Goal: Task Accomplishment & Management: Use online tool/utility

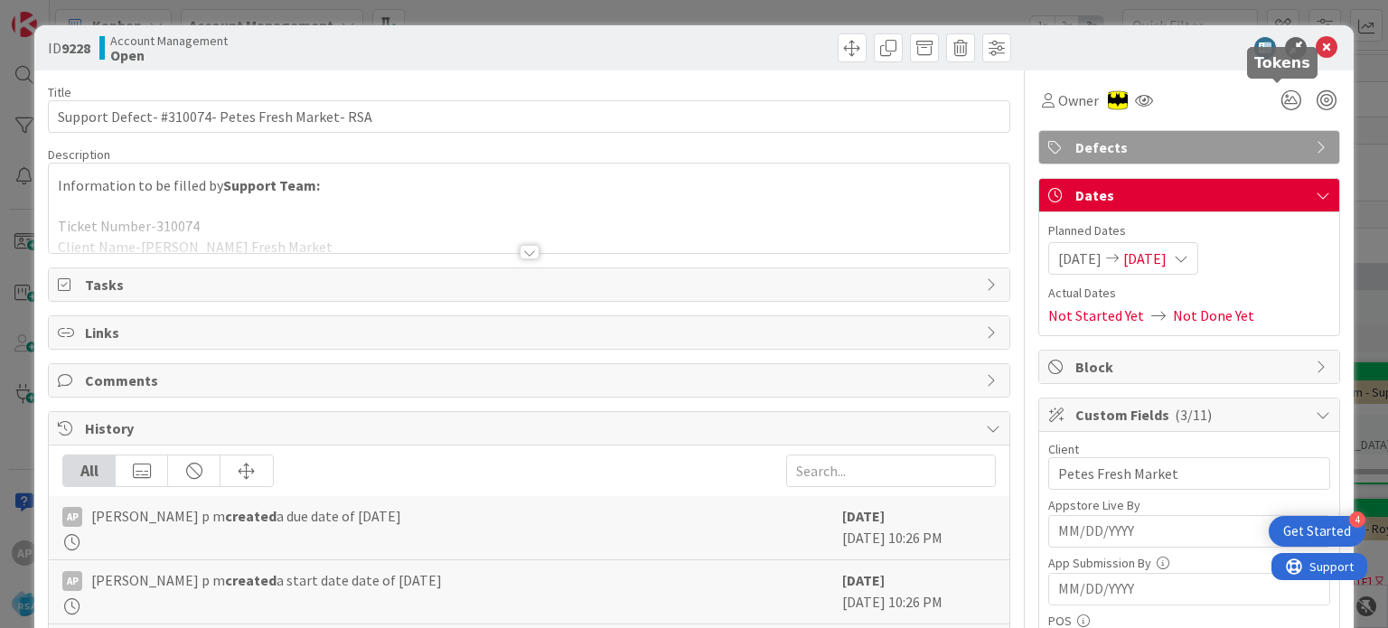
click at [1315, 46] on icon at bounding box center [1326, 48] width 22 height 22
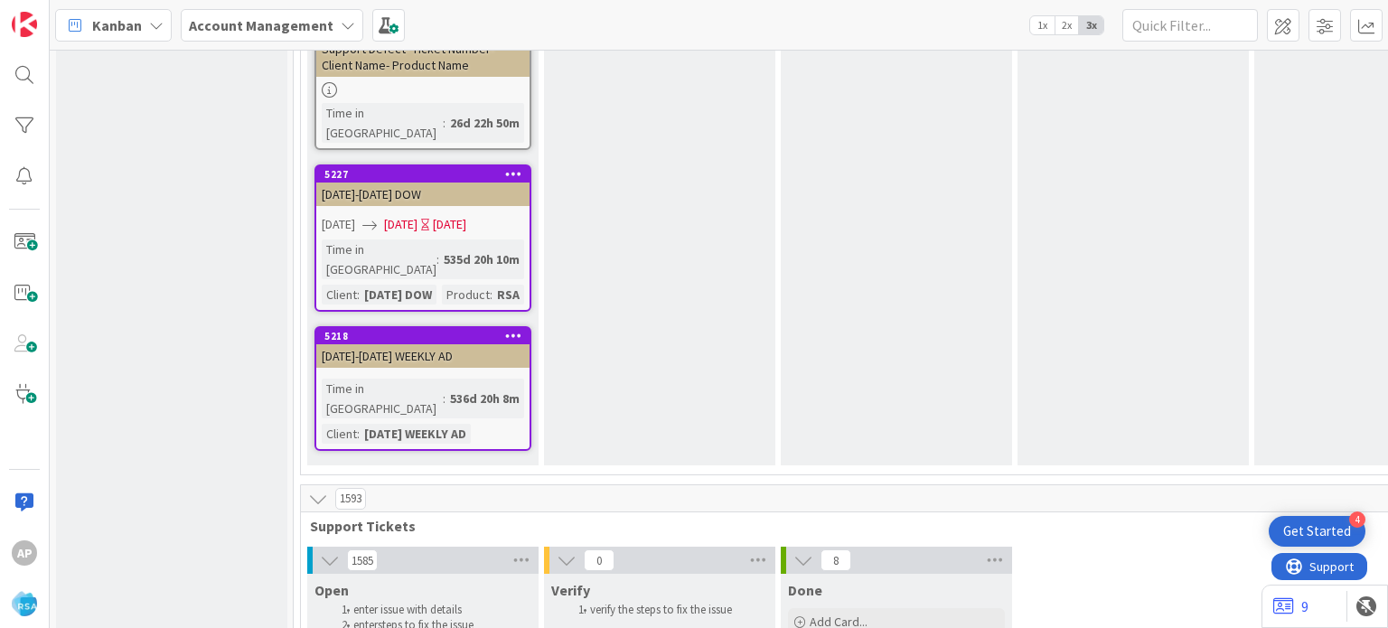
scroll to position [3433, 0]
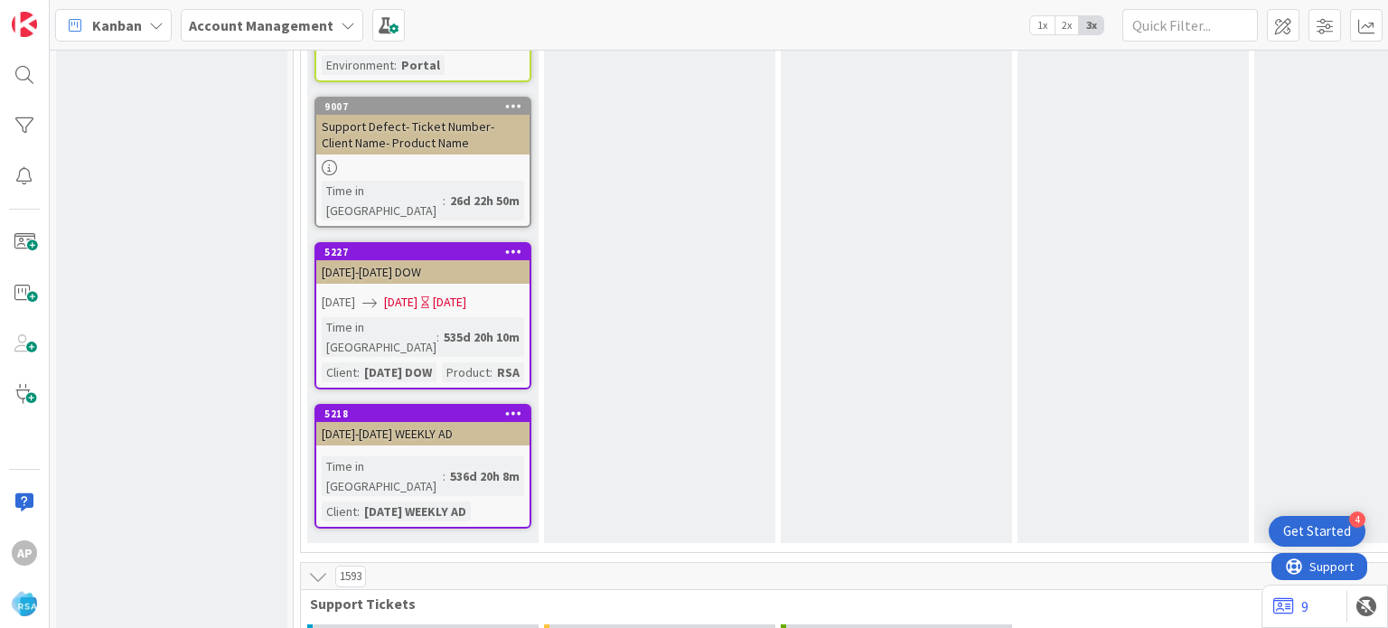
drag, startPoint x: 388, startPoint y: 364, endPoint x: 407, endPoint y: 357, distance: 20.3
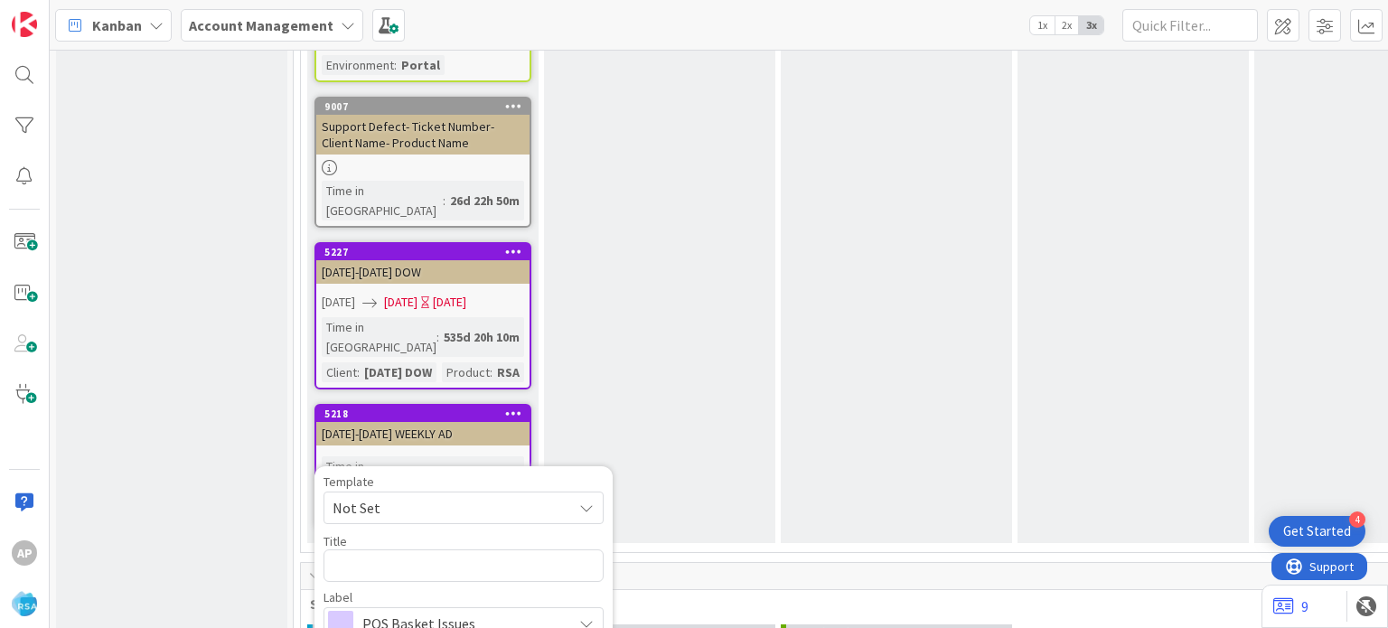
click at [473, 496] on span "Not Set" at bounding box center [445, 507] width 226 height 23
type textarea "x"
type textarea "Support Defect- Ticket Number- Client Name- Product Name"
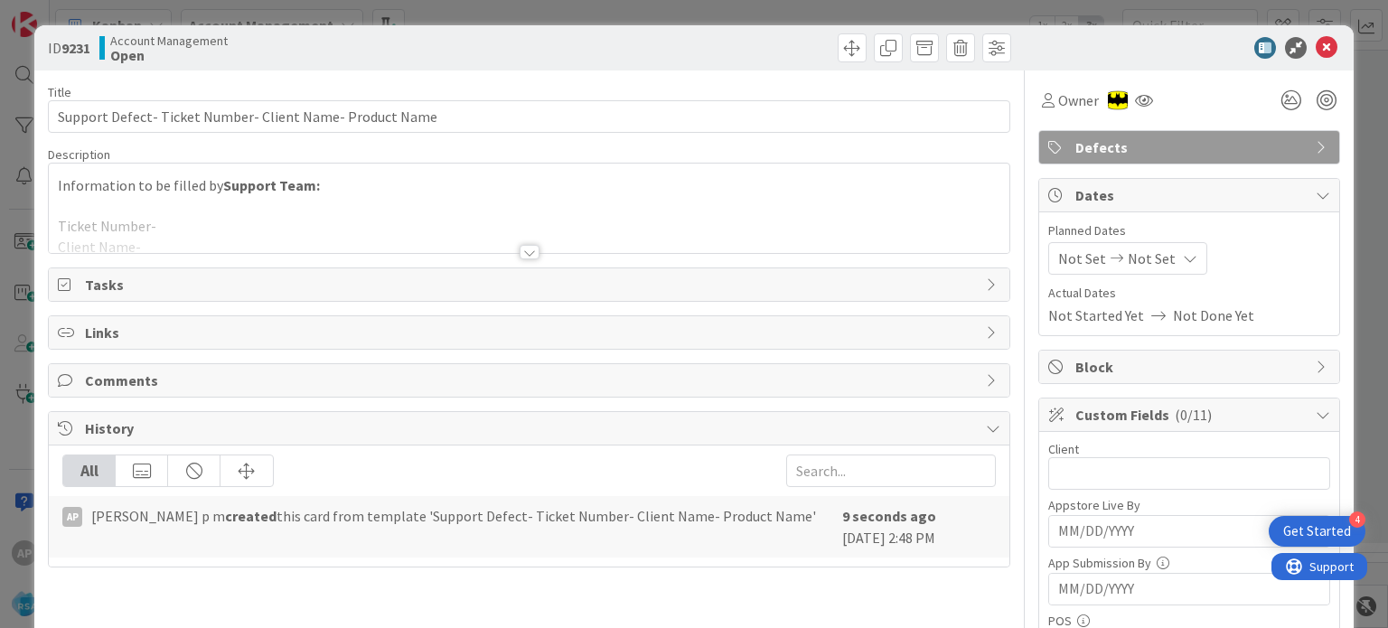
click at [523, 251] on div at bounding box center [529, 252] width 20 height 14
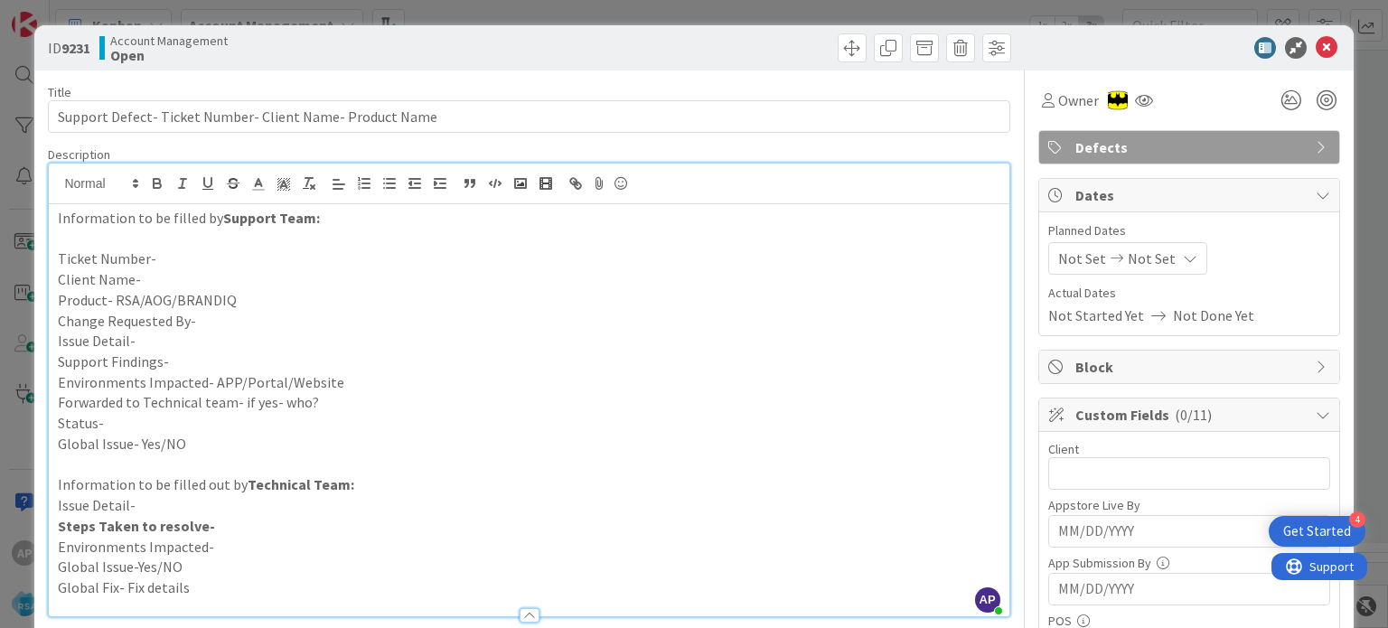
click at [182, 360] on p "Support Findings-" at bounding box center [528, 361] width 941 height 21
paste div
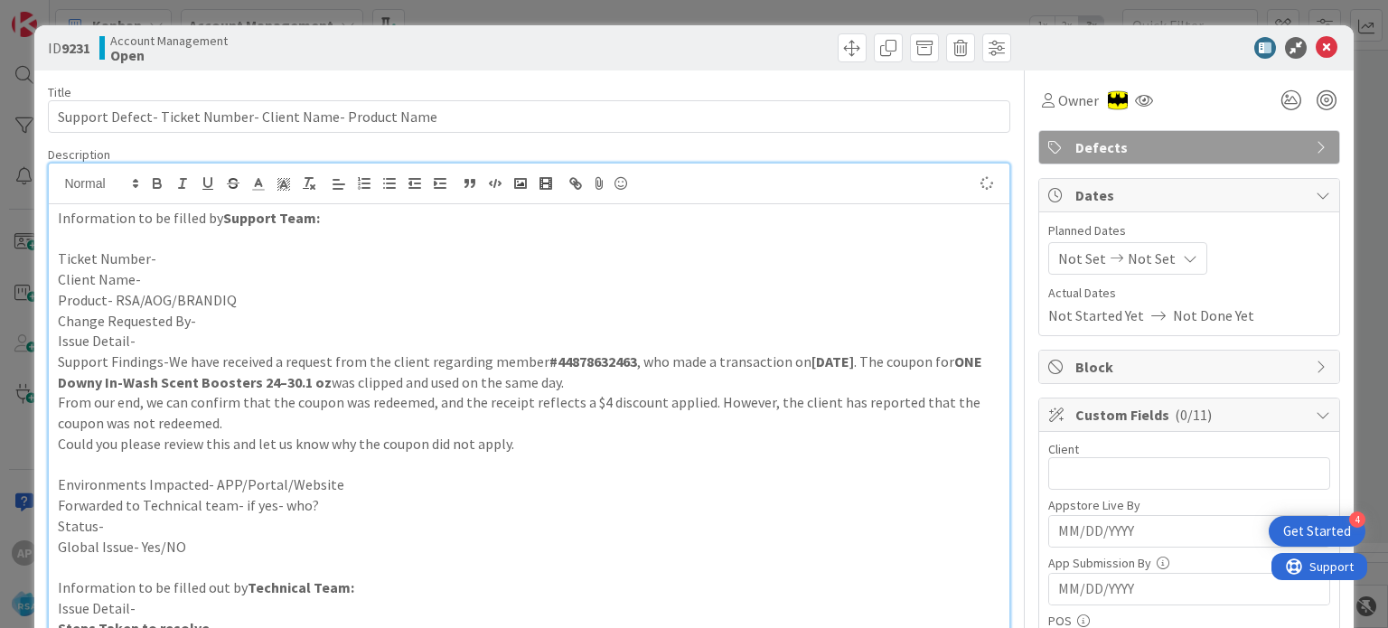
click at [361, 486] on p "Environments Impacted- APP/Portal/Website" at bounding box center [528, 484] width 941 height 21
click at [212, 284] on p "Client Name-" at bounding box center [528, 279] width 941 height 21
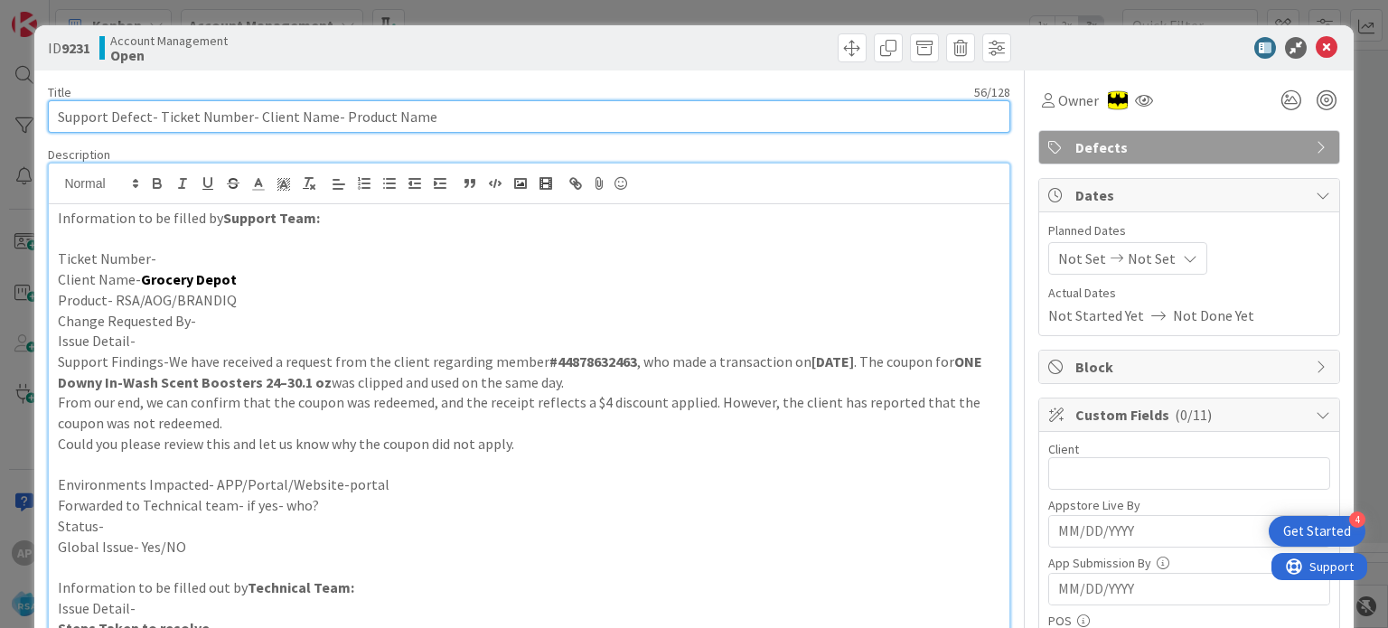
drag, startPoint x: 253, startPoint y: 117, endPoint x: 329, endPoint y: 124, distance: 76.2
click at [329, 124] on input "Support Defect- Ticket Number- Client Name- Product Name" at bounding box center [528, 116] width 961 height 33
paste input "Grocery Depot"
click at [397, 108] on input "Support Defect- Ticket Number- Grocery Depot- Product Name" at bounding box center [528, 116] width 961 height 33
drag, startPoint x: 347, startPoint y: 113, endPoint x: 445, endPoint y: 111, distance: 98.5
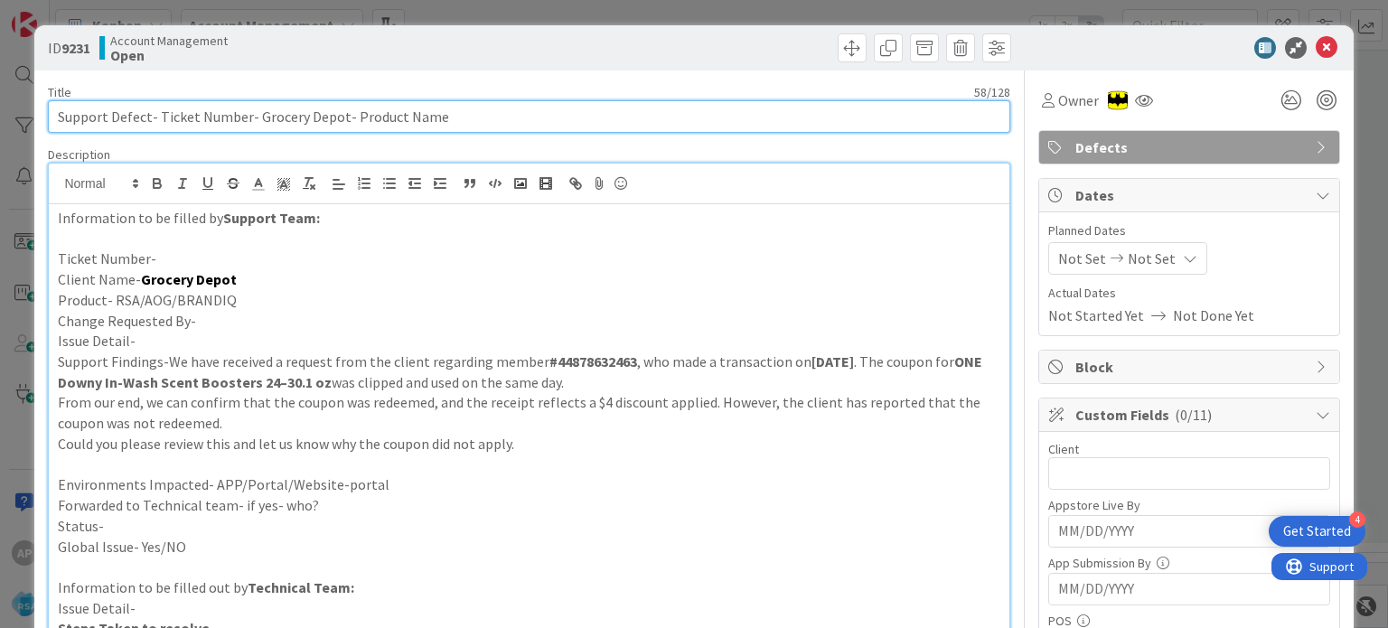
click at [445, 111] on input "Support Defect- Ticket Number- Grocery Depot- Product Name" at bounding box center [528, 116] width 961 height 33
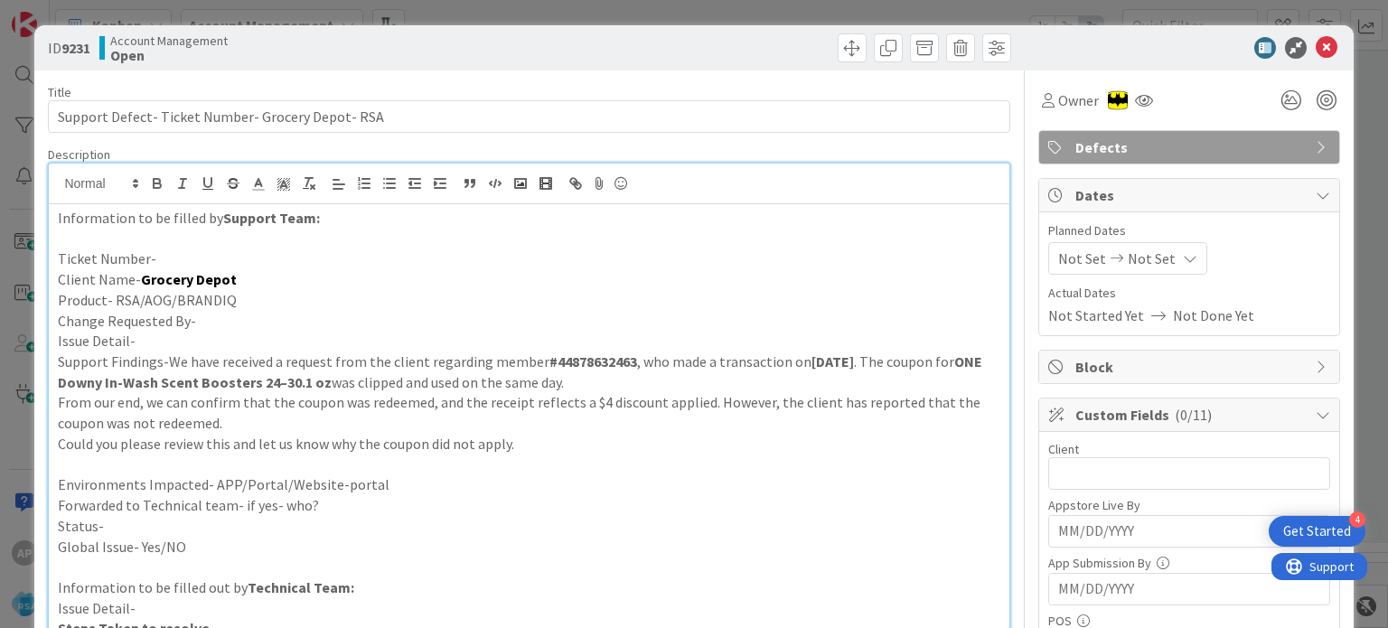
click at [172, 255] on p "Ticket Number-" at bounding box center [528, 258] width 941 height 21
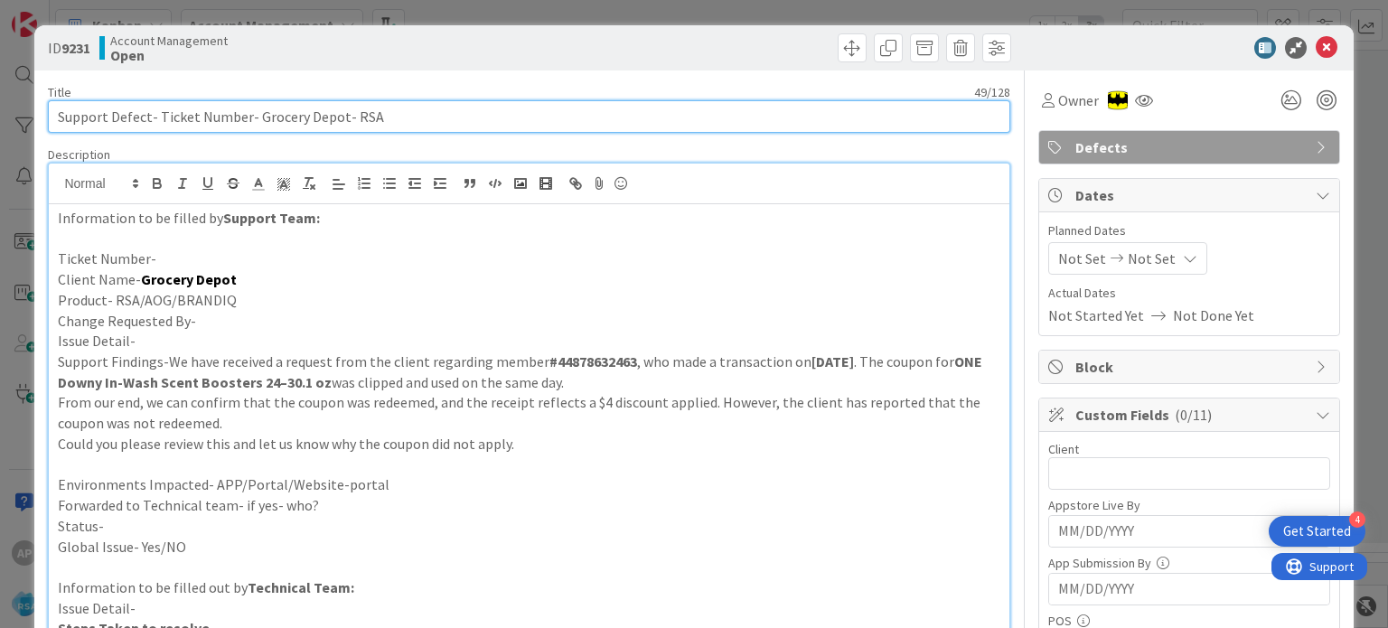
drag, startPoint x: 155, startPoint y: 115, endPoint x: 245, endPoint y: 124, distance: 89.9
click at [245, 124] on input "Support Defect- Ticket Number- Grocery Depot- RSA" at bounding box center [528, 116] width 961 height 33
paste input "#310134"
click at [164, 115] on input "Support Defect- #310134- Grocery Depot- RSA" at bounding box center [528, 116] width 961 height 33
type input "Support Defect- 310134- Grocery Depot- RSA"
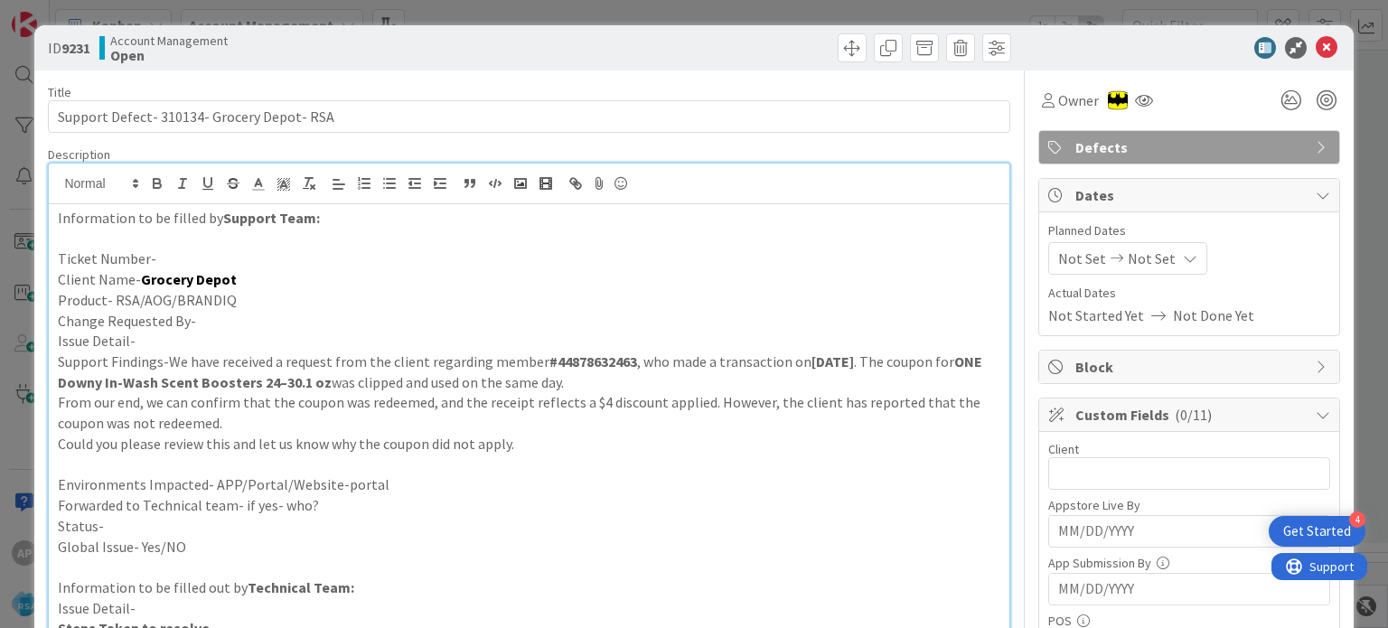
click at [216, 322] on p "Change Requested By-" at bounding box center [528, 321] width 941 height 21
click at [163, 263] on p "Ticket Number-" at bounding box center [528, 258] width 941 height 21
click at [159, 253] on p "Ticket Number-#310134" at bounding box center [528, 258] width 941 height 21
click at [150, 339] on p "Issue Detail-" at bounding box center [528, 341] width 941 height 21
click at [148, 342] on p "Issue Detail-" at bounding box center [528, 341] width 941 height 21
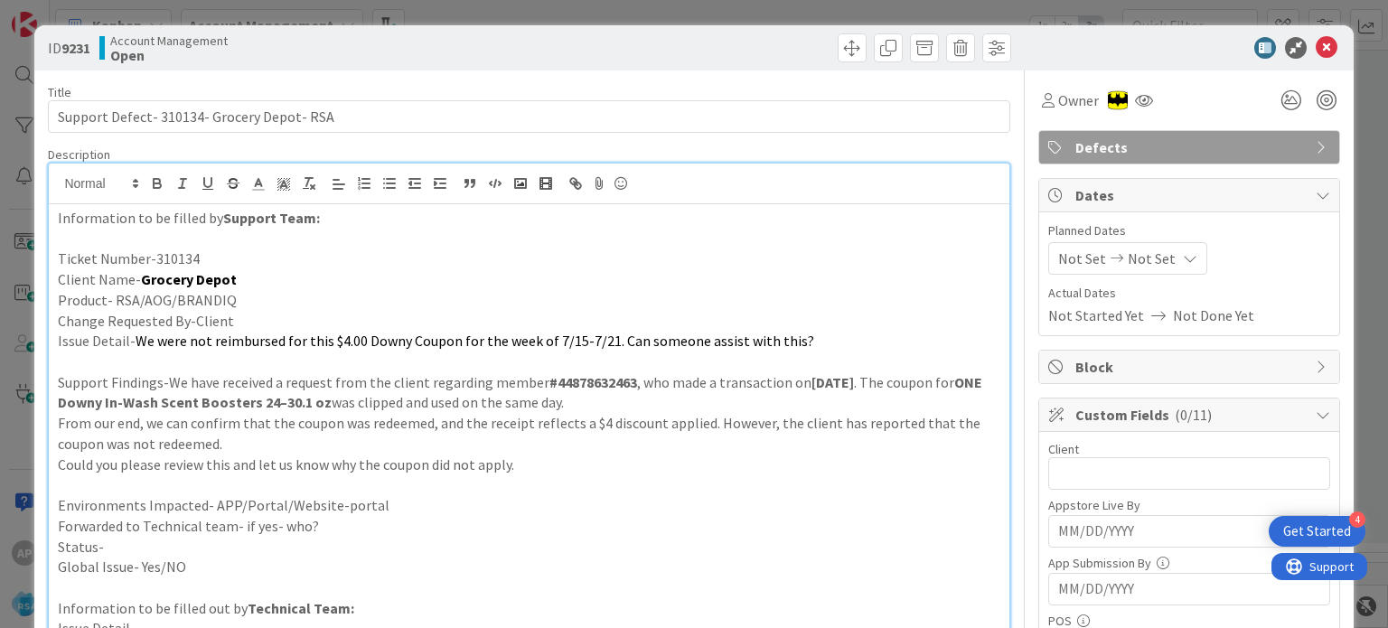
click at [350, 523] on p "Forwarded to Technical team- if yes- who?" at bounding box center [528, 526] width 941 height 21
click at [323, 553] on p "Status-" at bounding box center [528, 547] width 941 height 21
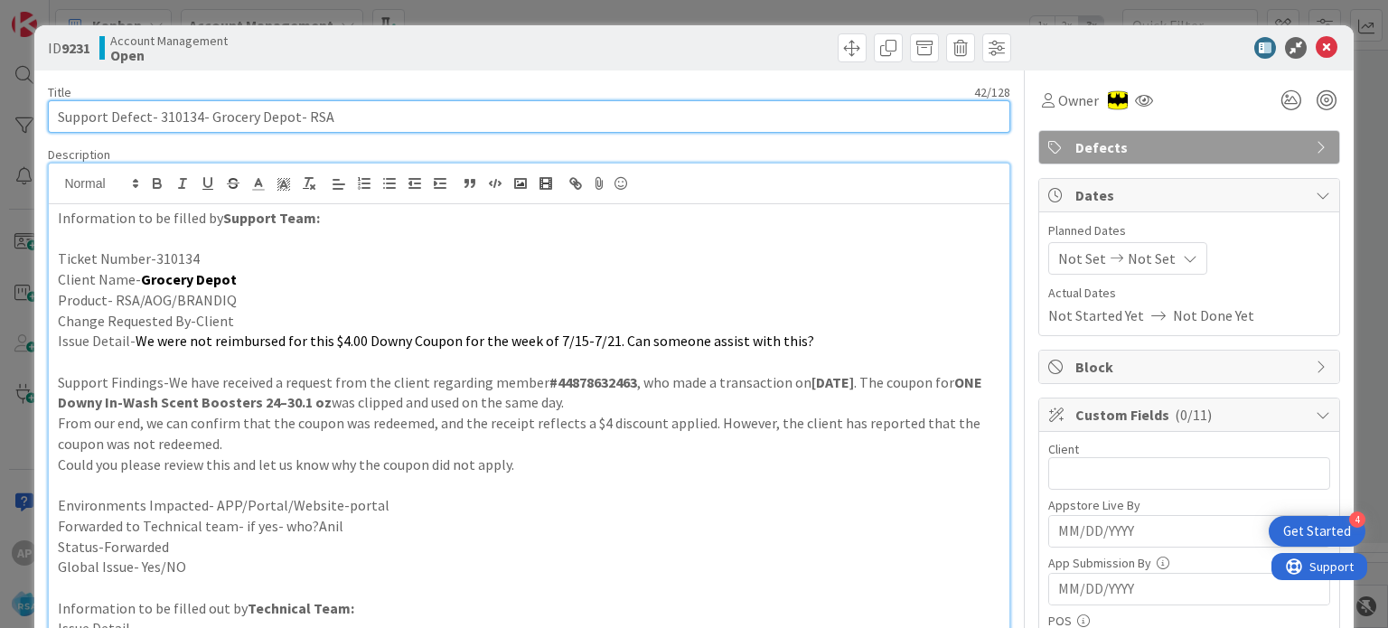
drag, startPoint x: 206, startPoint y: 115, endPoint x: 293, endPoint y: 121, distance: 87.0
click at [293, 121] on input "Support Defect- 310134- Grocery Depot- RSA" at bounding box center [528, 116] width 961 height 33
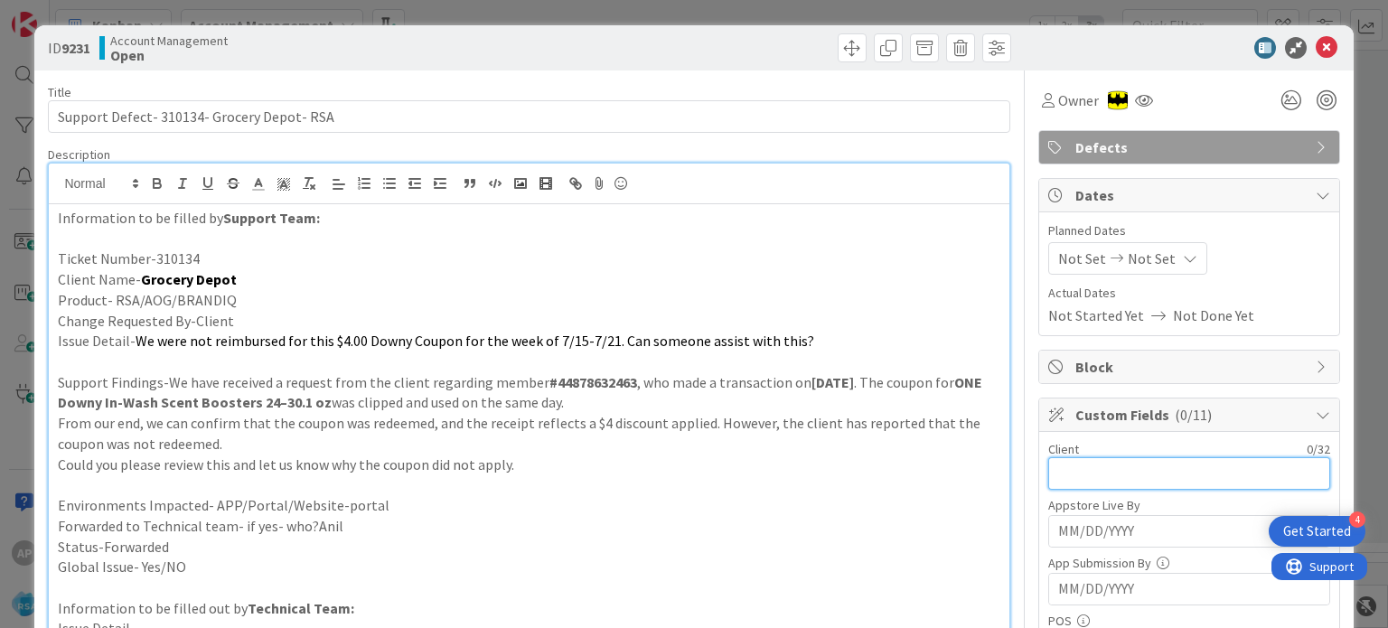
click at [1061, 468] on input "text" at bounding box center [1189, 473] width 282 height 33
paste input "Grocery Depot"
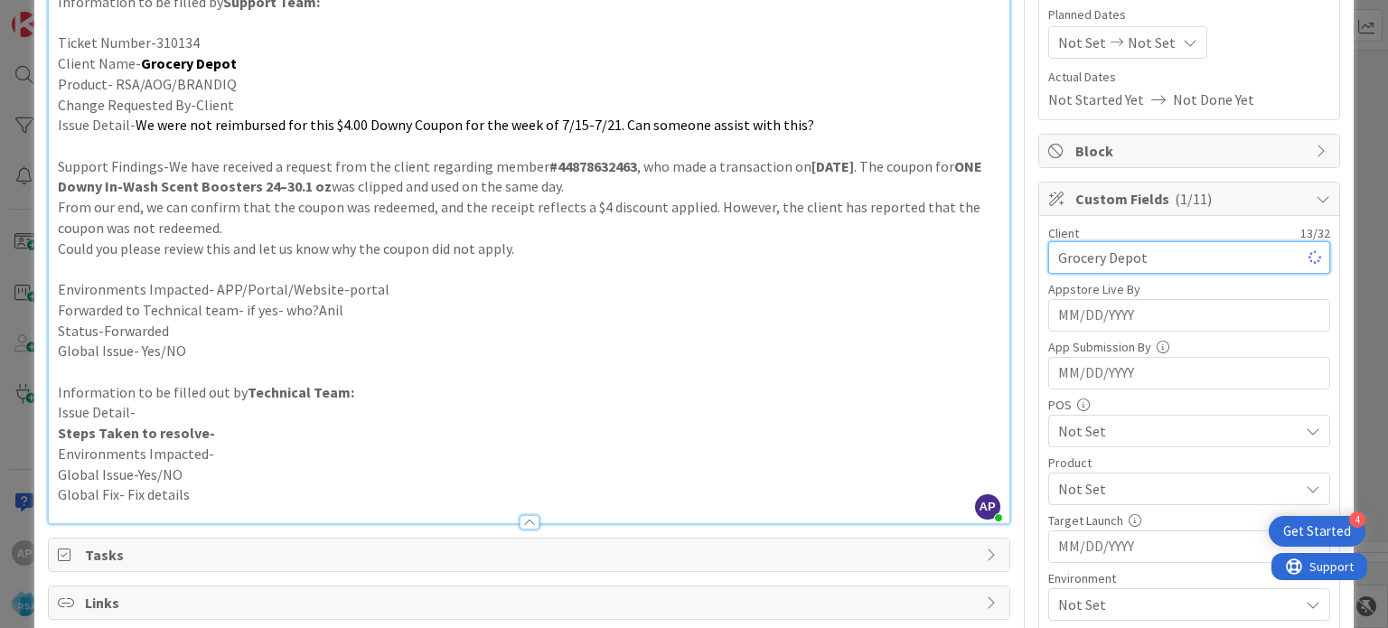
scroll to position [217, 0]
type input "Grocery Depot"
click at [1058, 491] on span "Not Set" at bounding box center [1178, 488] width 240 height 22
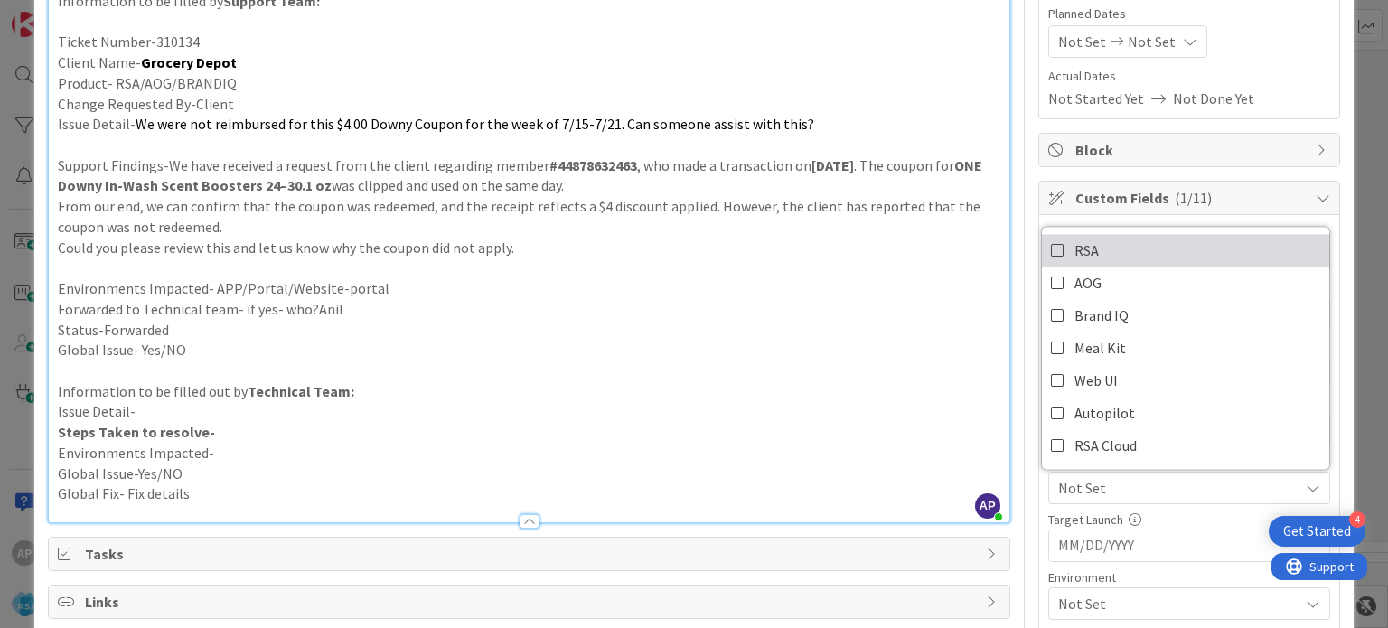
click at [1051, 244] on icon at bounding box center [1058, 250] width 14 height 27
click at [858, 343] on p "Global Issue- Yes/NO" at bounding box center [528, 350] width 941 height 21
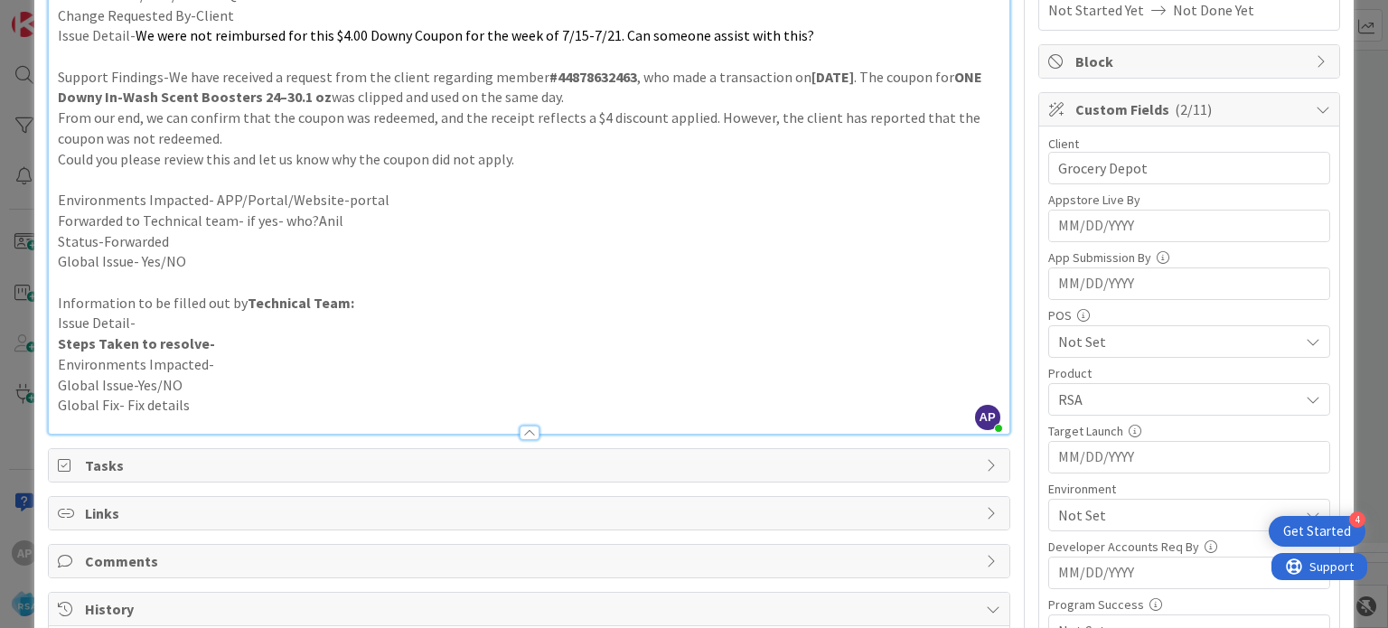
scroll to position [351, 0]
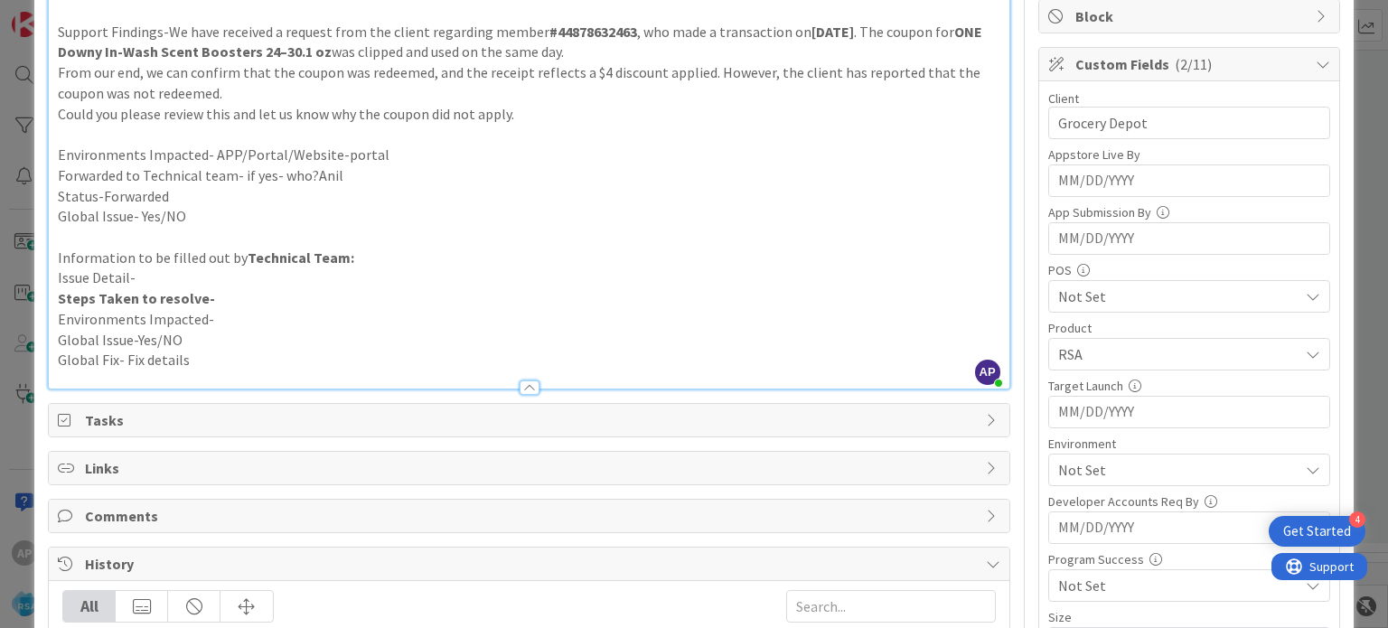
click at [1085, 469] on span "Not Set" at bounding box center [1178, 470] width 240 height 22
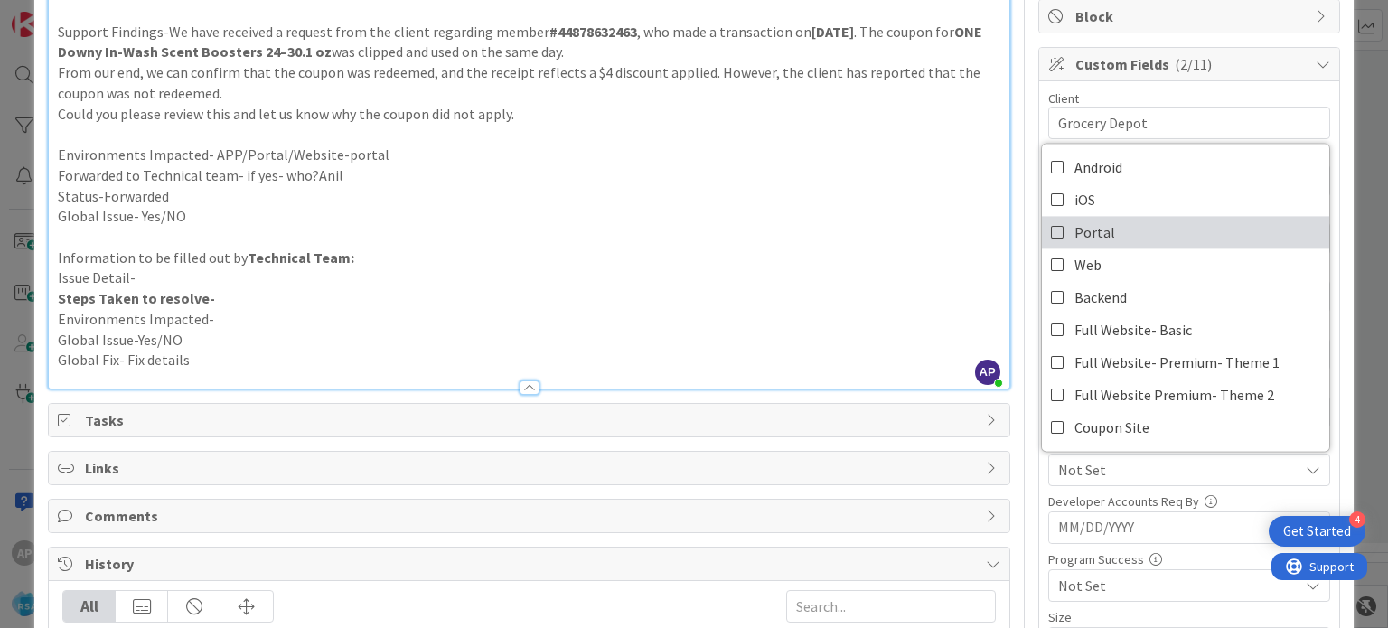
click at [1074, 234] on span "Portal" at bounding box center [1094, 232] width 41 height 27
click at [910, 236] on p at bounding box center [528, 237] width 941 height 21
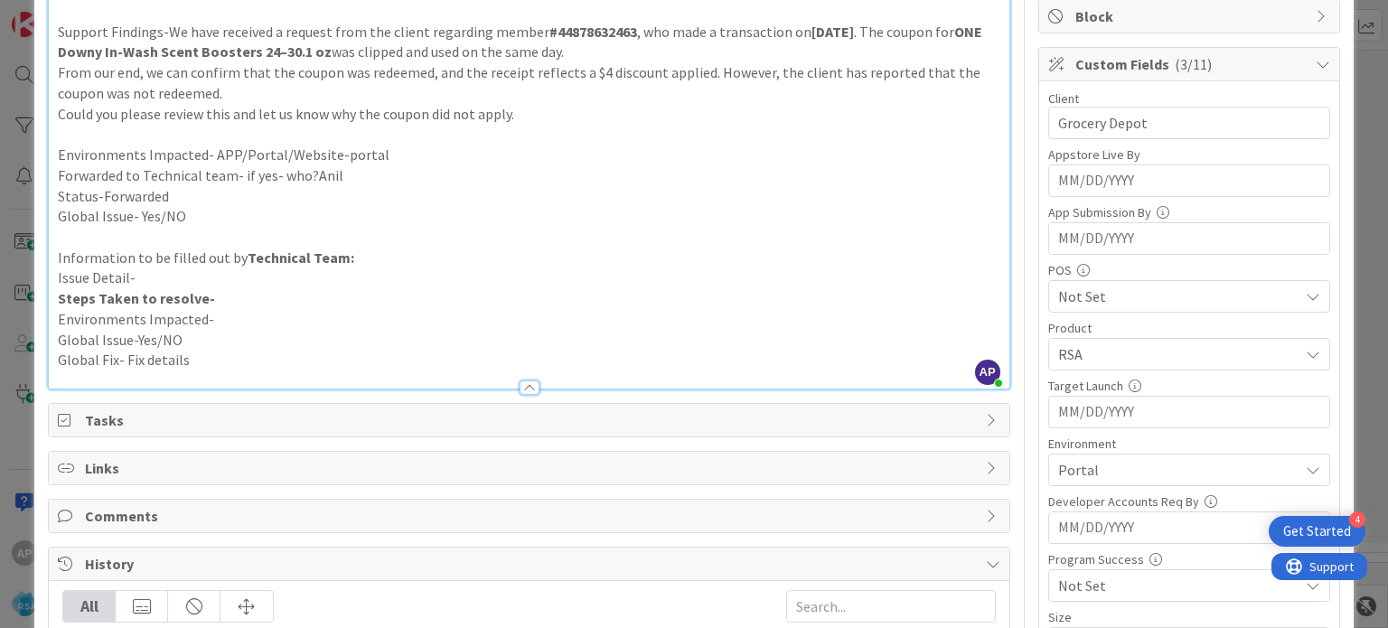
scroll to position [94, 0]
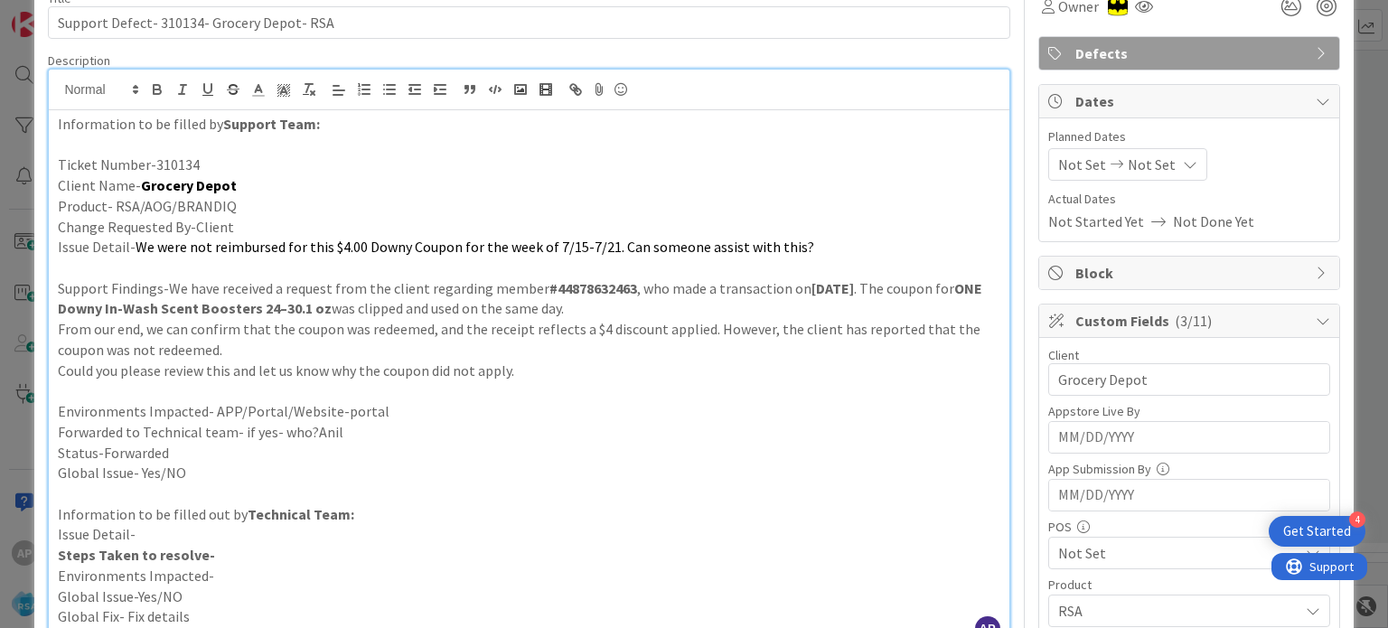
click at [1079, 172] on span "Not Set" at bounding box center [1082, 165] width 48 height 22
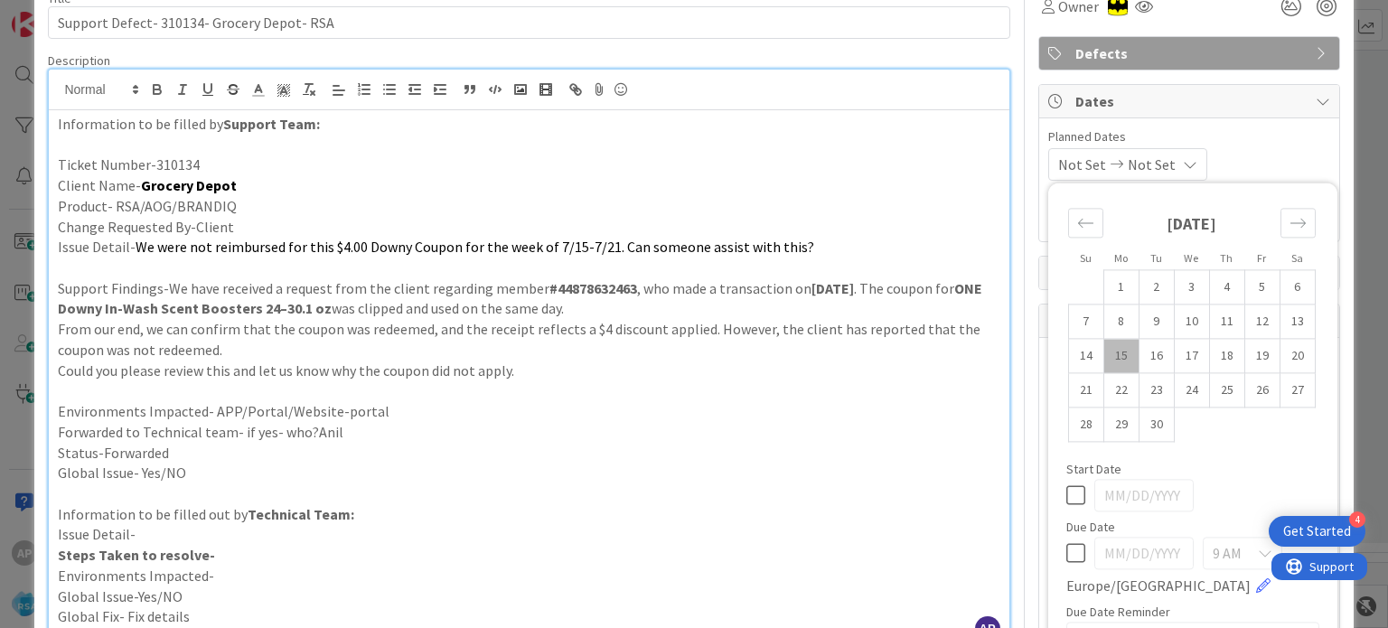
click at [1104, 354] on td "15" at bounding box center [1120, 356] width 35 height 34
type input "[DATE]"
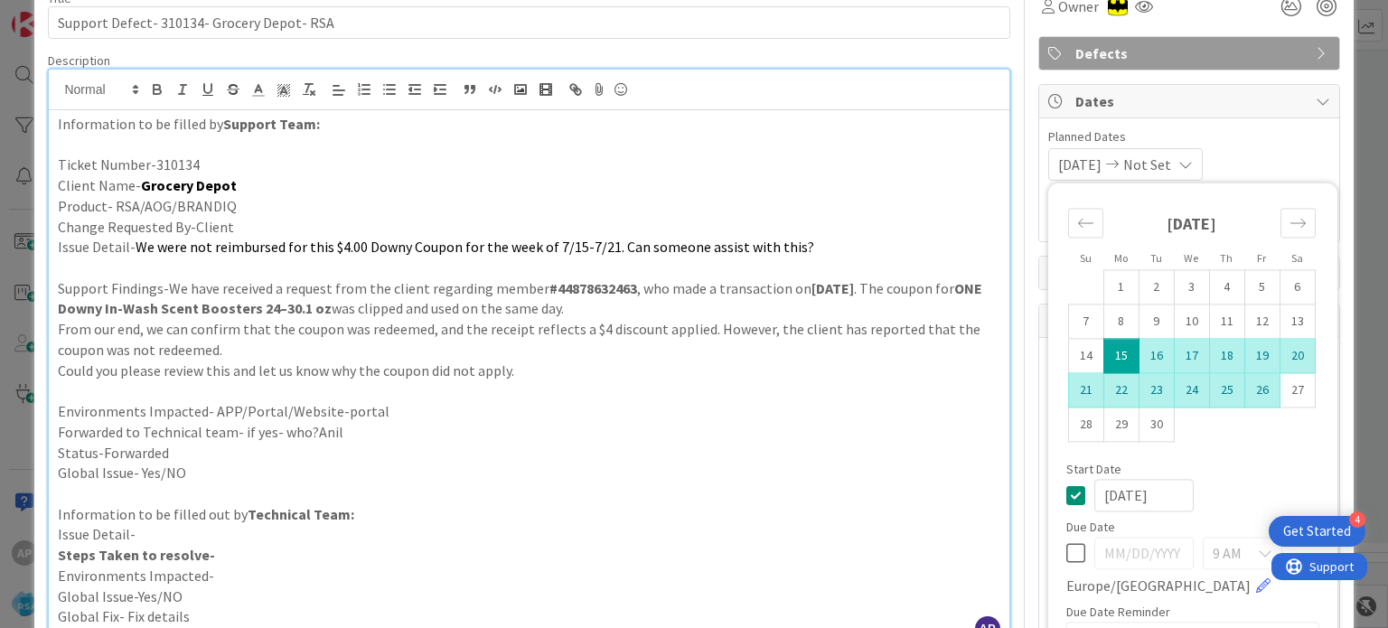
click at [1244, 393] on td "26" at bounding box center [1261, 390] width 35 height 34
type input "[DATE]"
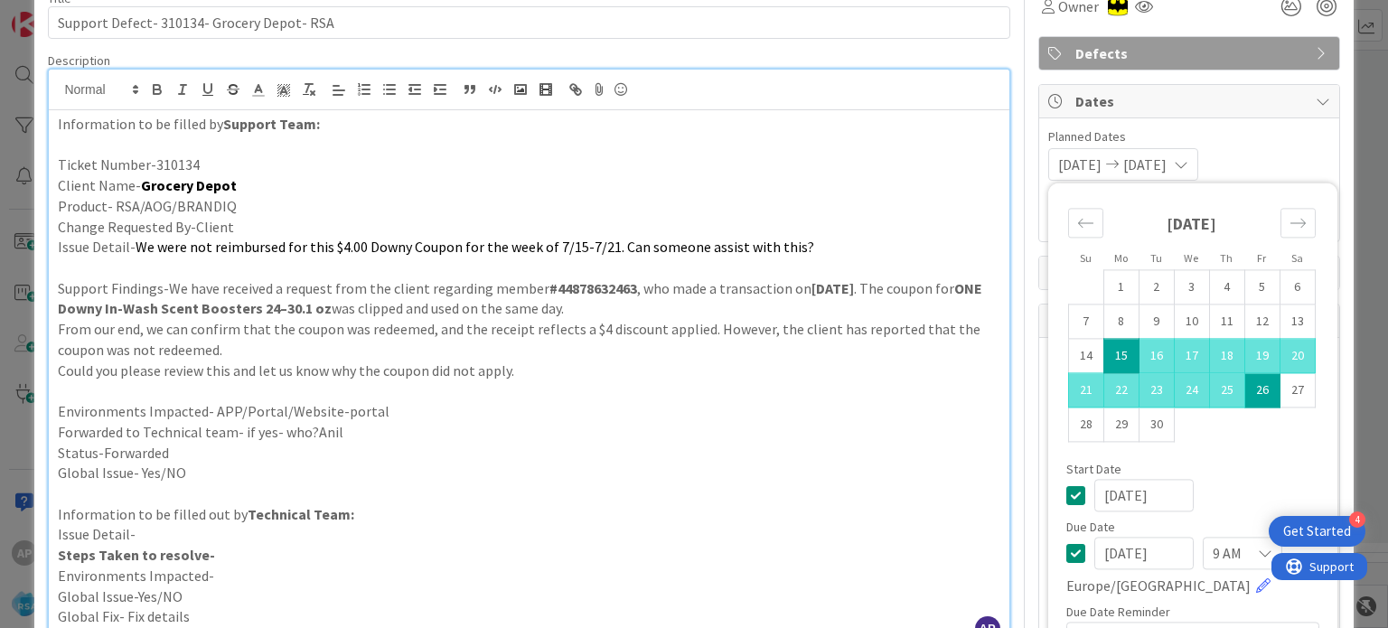
click at [791, 383] on p at bounding box center [528, 390] width 941 height 21
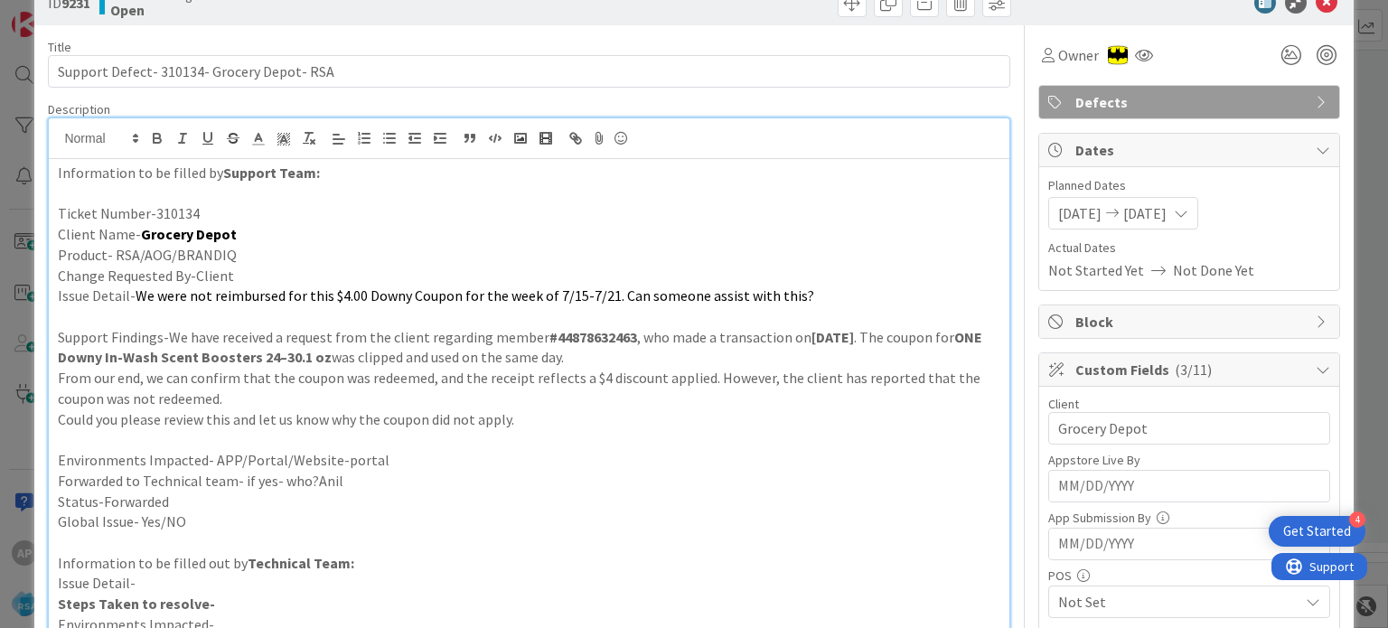
scroll to position [0, 0]
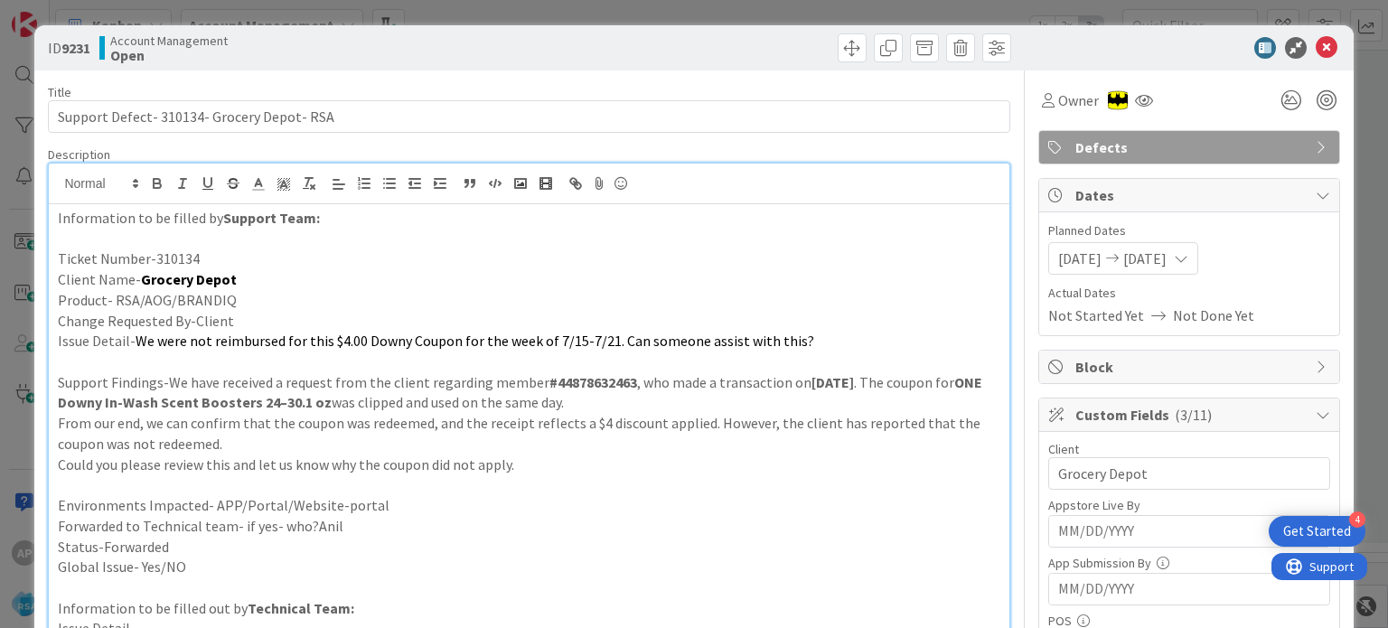
click at [666, 354] on p at bounding box center [528, 361] width 941 height 21
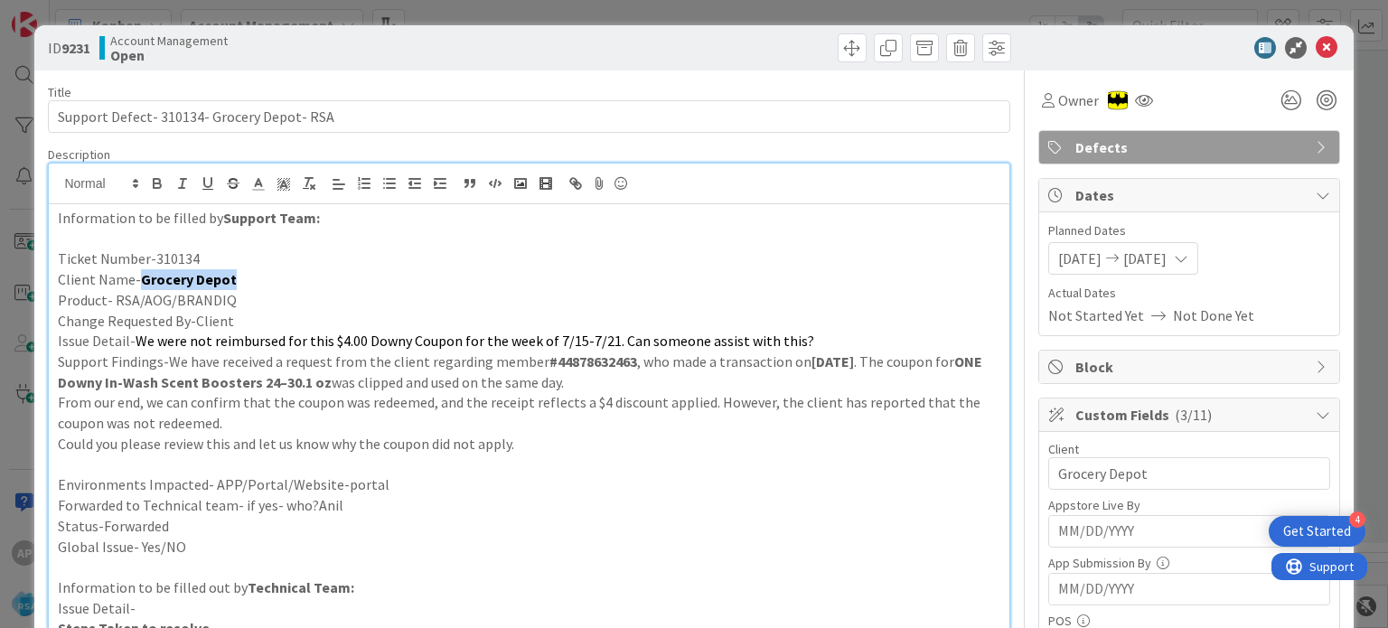
drag, startPoint x: 231, startPoint y: 280, endPoint x: 139, endPoint y: 285, distance: 92.3
click at [139, 285] on p "Client Name- Grocery Depot" at bounding box center [528, 279] width 941 height 21
copy strong "Grocery Depot"
click at [558, 382] on p "Support Findings-We have received a request from the client regarding member #4…" at bounding box center [528, 371] width 941 height 41
click at [594, 385] on p "Support Findings-We have received a request from the client regarding member #4…" at bounding box center [528, 371] width 941 height 41
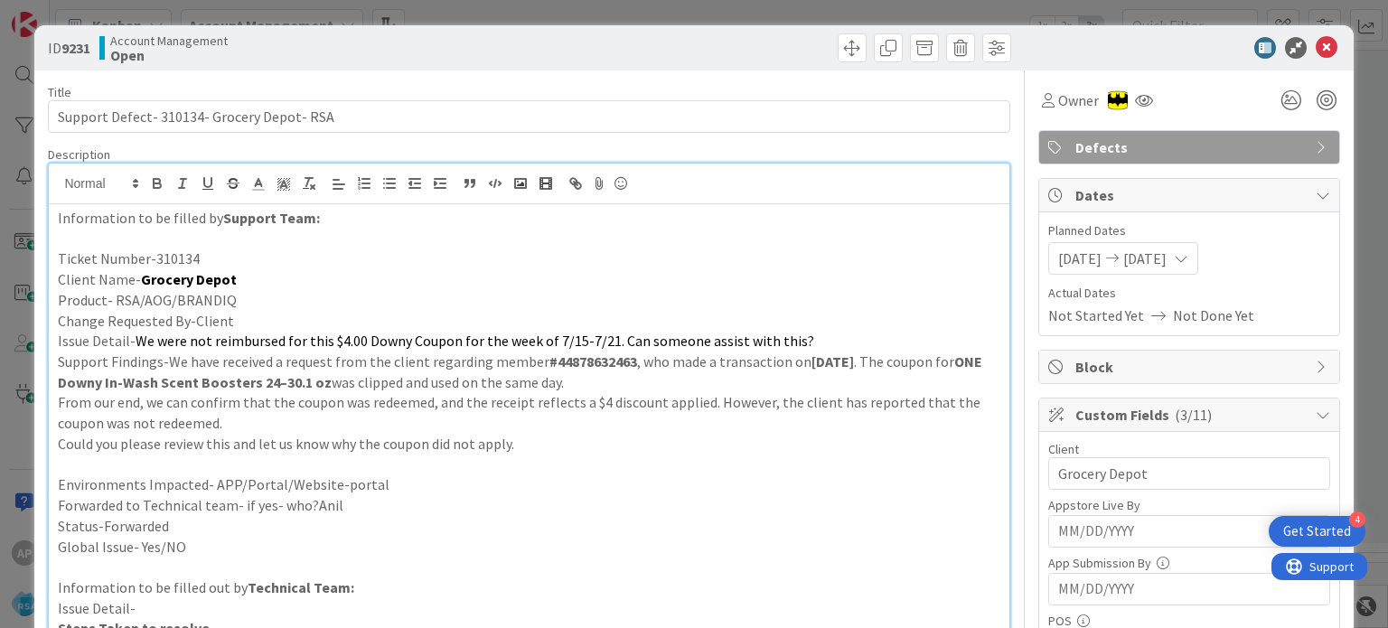
click at [239, 465] on p at bounding box center [528, 464] width 941 height 21
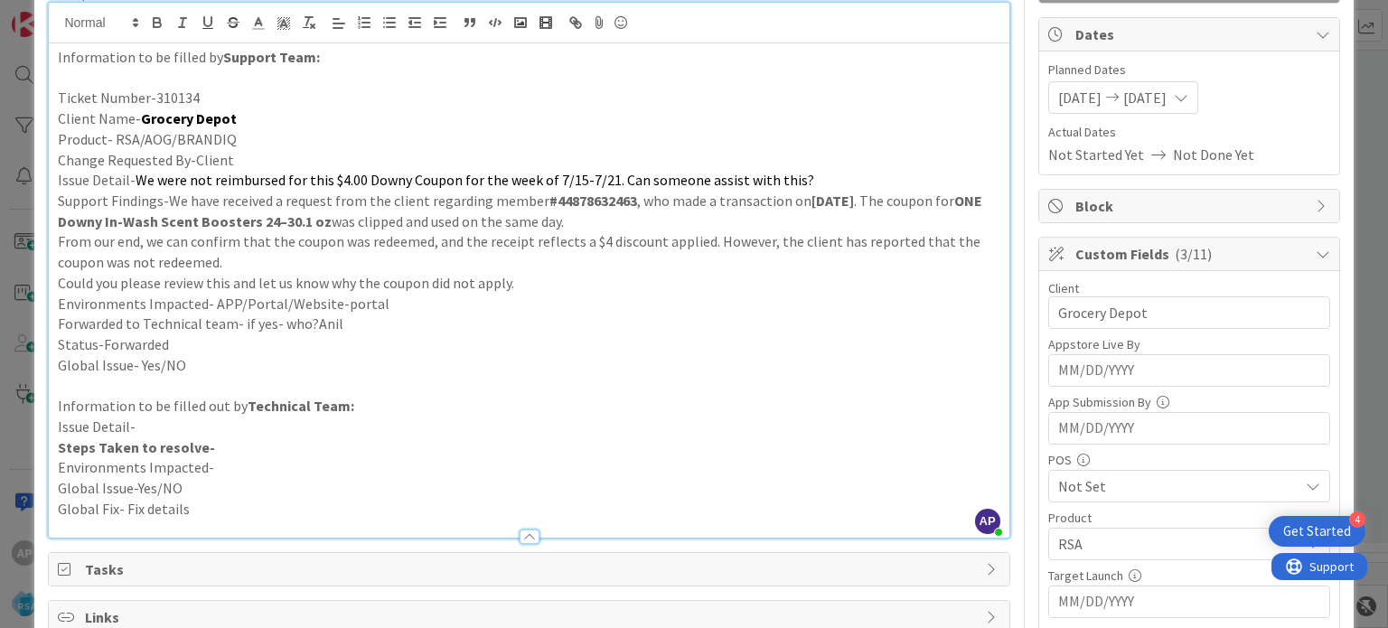
scroll to position [181, 0]
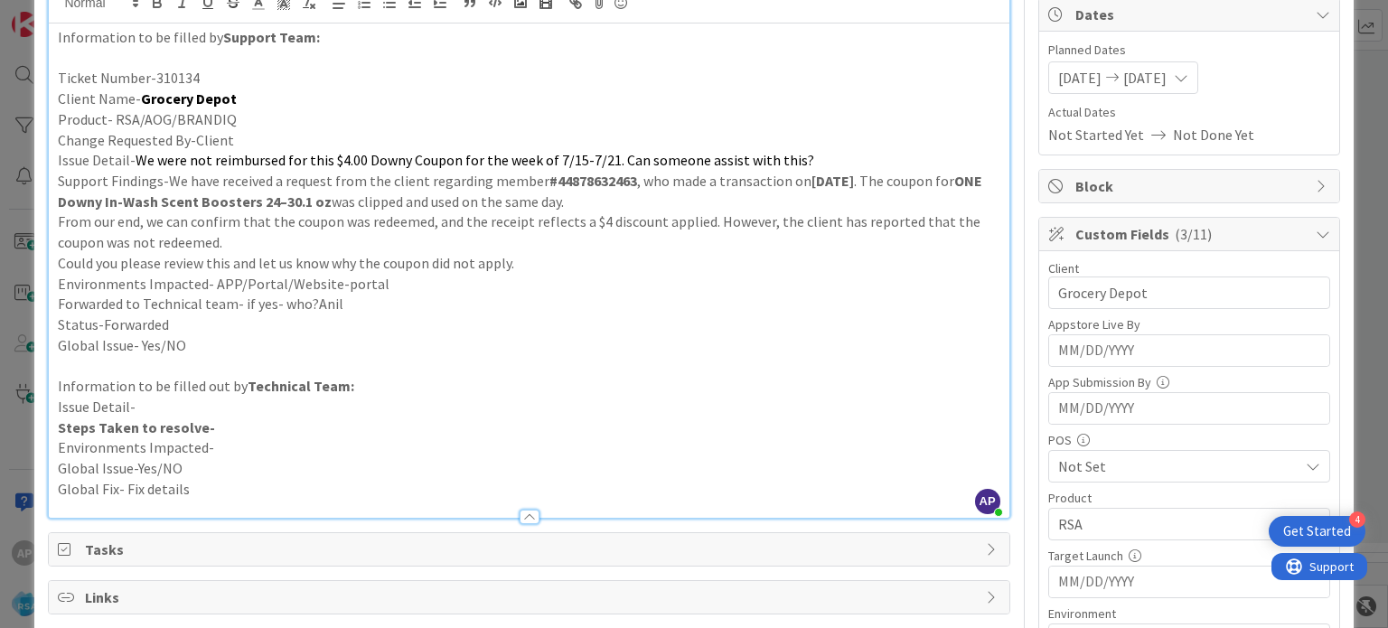
click at [156, 376] on p "Information to be filled out by Technical Team:" at bounding box center [528, 386] width 941 height 21
click at [165, 364] on p at bounding box center [528, 366] width 941 height 21
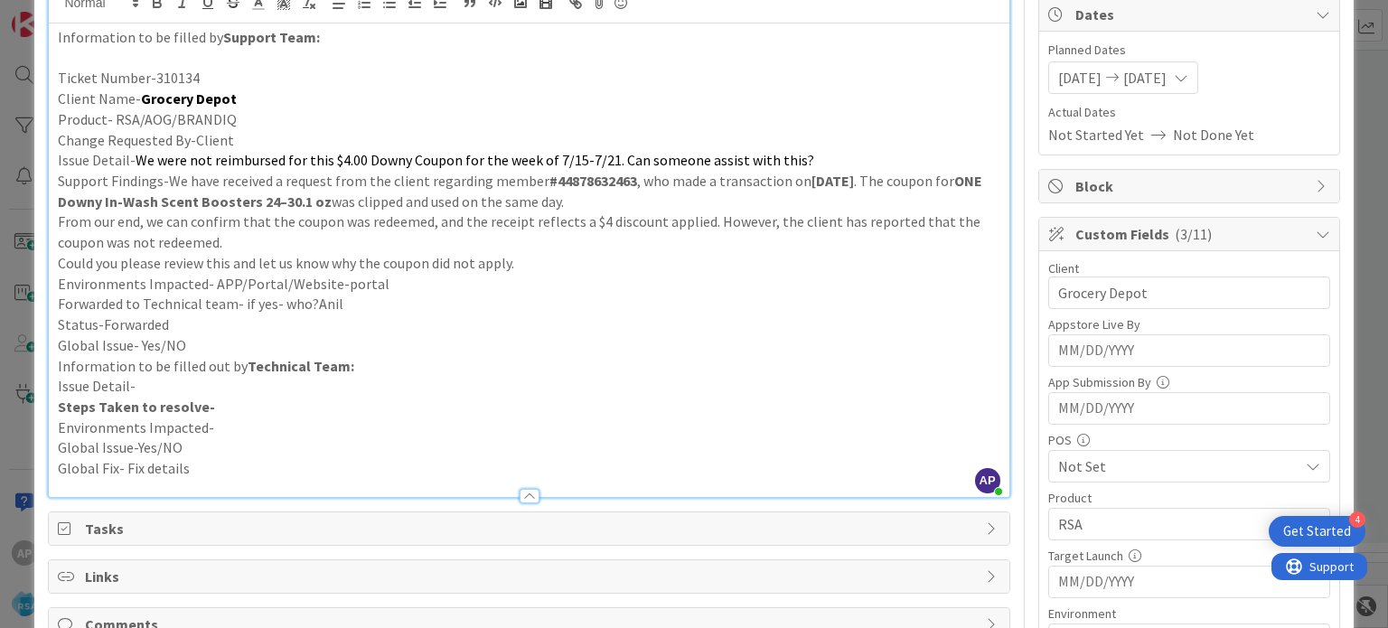
click at [614, 257] on p "Could you please review this and let us know why the coupon did not apply." at bounding box center [528, 263] width 941 height 21
click at [762, 234] on p "From our end, we can confirm that the coupon was redeemed, and the receipt refl…" at bounding box center [528, 231] width 941 height 41
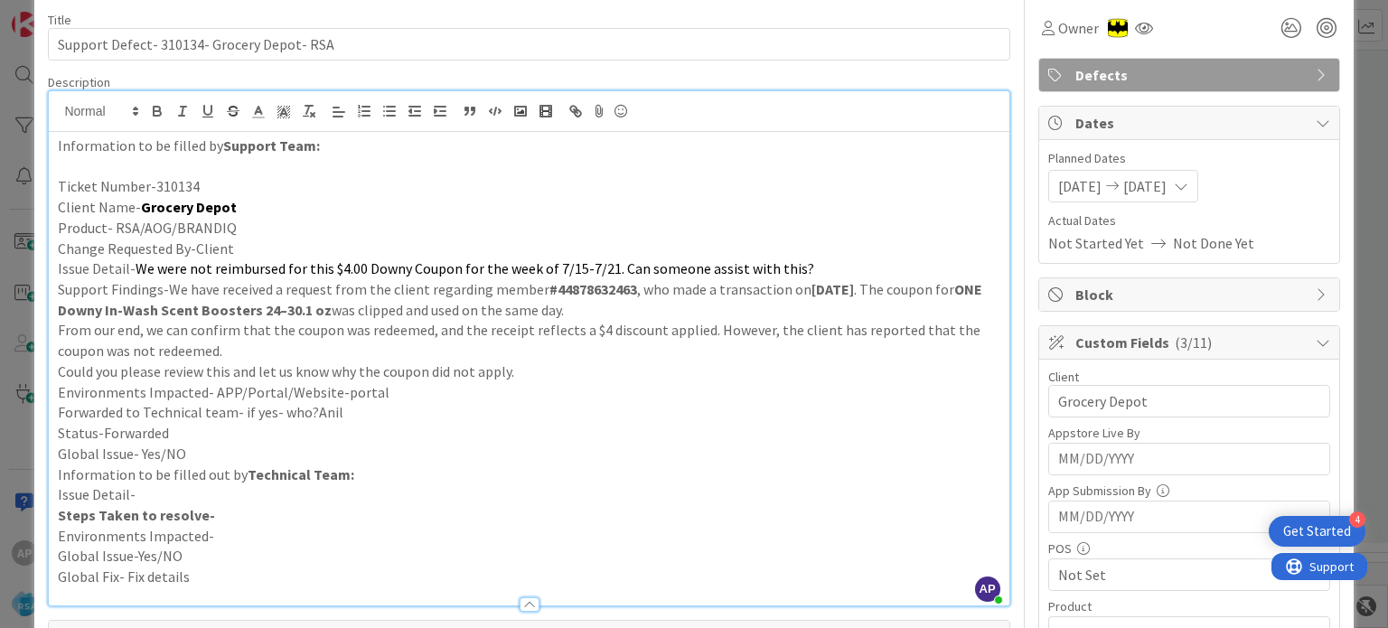
scroll to position [0, 0]
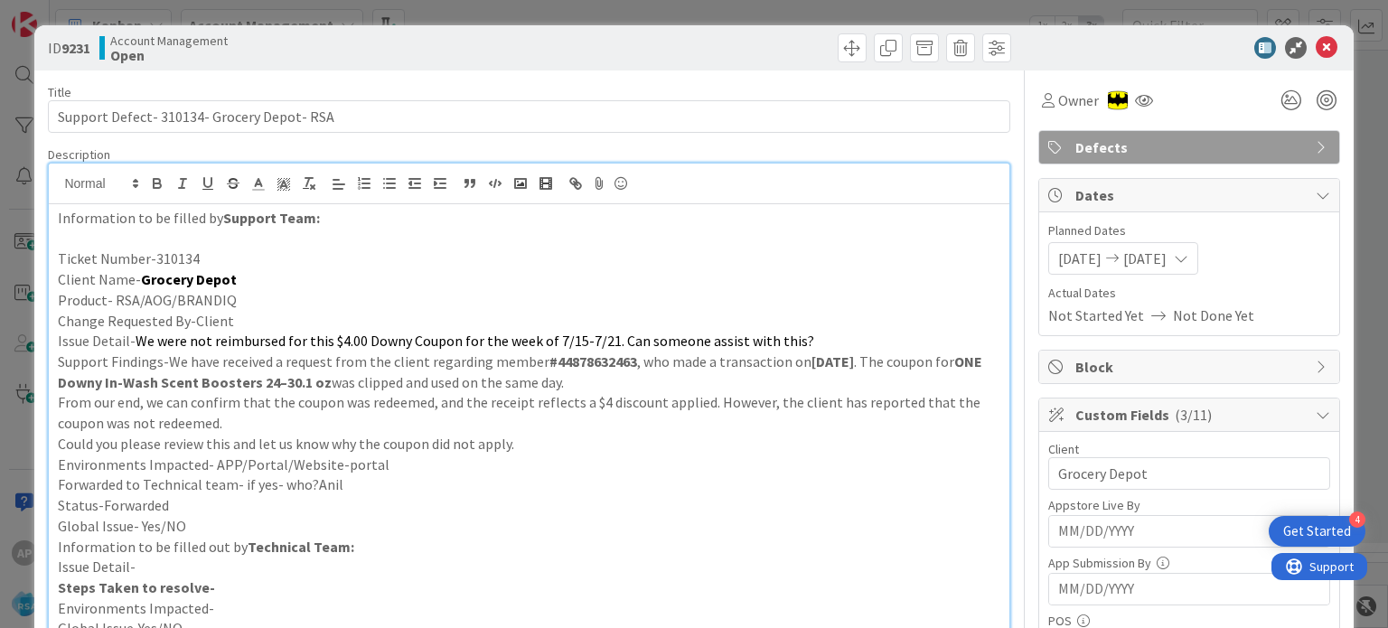
click at [457, 209] on p "Information to be filled by Support Team:" at bounding box center [528, 218] width 941 height 21
click at [667, 290] on p "Product- RSA/AOG/BRANDIQ" at bounding box center [528, 300] width 941 height 21
click at [668, 290] on p "Product- RSA/AOG/BRANDIQ" at bounding box center [528, 300] width 941 height 21
